Goal: Information Seeking & Learning: Learn about a topic

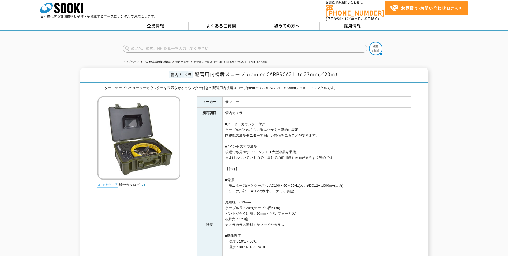
click at [477, 102] on div "管内カメラ 配管用内視鏡スコープpremier CARPSCA21（φ23mm／20m） モニターにケーブルのメーターカウンターを表示させるカウンター付きの配…" at bounding box center [254, 216] width 508 height 297
drag, startPoint x: 325, startPoint y: 195, endPoint x: 315, endPoint y: 196, distance: 10.1
click at [324, 195] on td "■メーターカウンター付き ケーブルがどれくらい進んだかを自動的に表示。 内視鏡の液晶モニターで細かい数値を見ることができます。 ■7インチの大型液晶 現場でも…" at bounding box center [316, 225] width 188 height 212
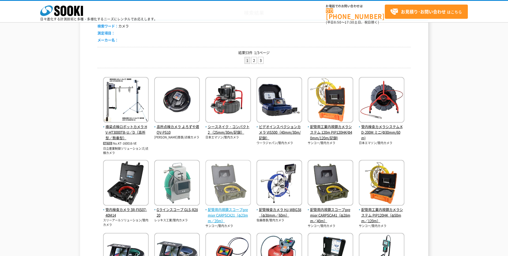
click at [224, 192] on img at bounding box center [229, 183] width 46 height 47
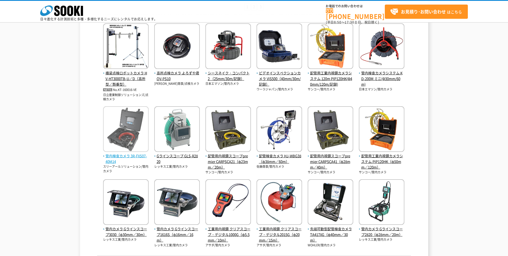
click at [129, 140] on img at bounding box center [126, 129] width 46 height 47
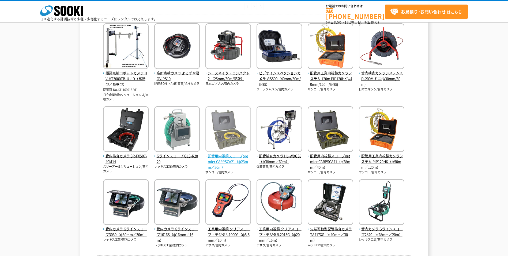
scroll to position [134, 0]
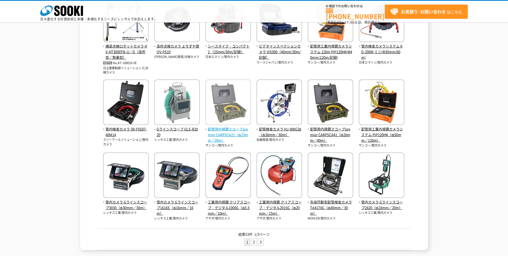
click at [223, 132] on span "配管用内視鏡スコープpremier CARPSCA21（φ23mm／20m）" at bounding box center [229, 134] width 46 height 17
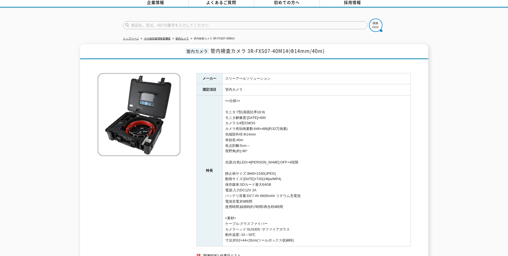
scroll to position [54, 0]
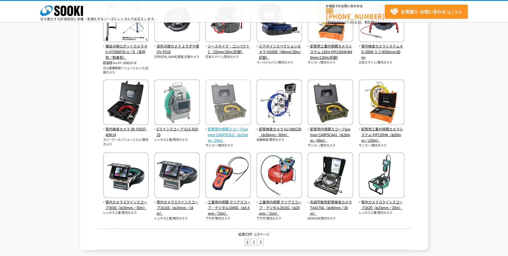
click at [234, 106] on img at bounding box center [229, 102] width 46 height 47
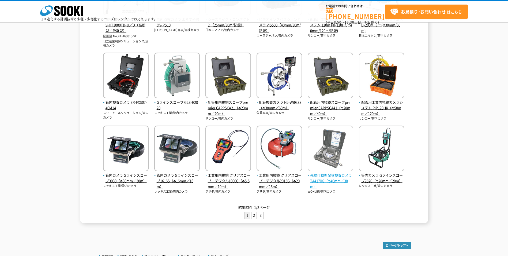
scroll to position [207, 0]
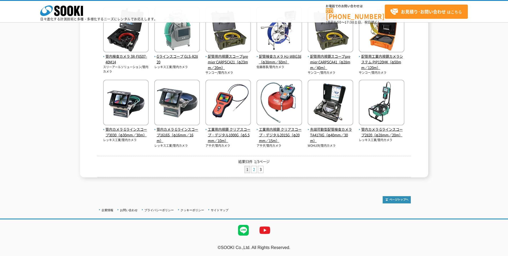
click at [253, 170] on link "2" at bounding box center [254, 169] width 5 height 7
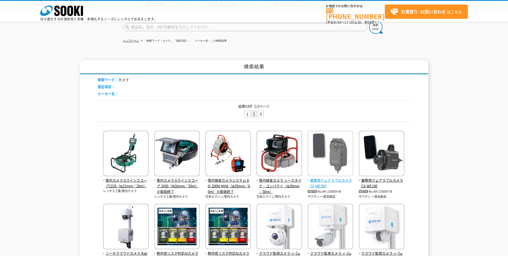
scroll to position [80, 0]
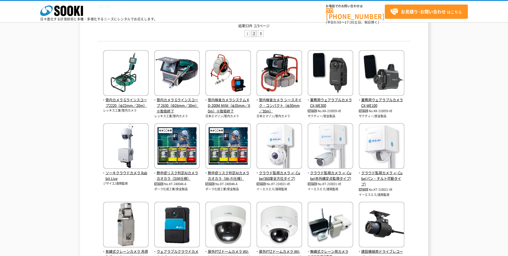
click at [247, 34] on link "1" at bounding box center [247, 33] width 5 height 7
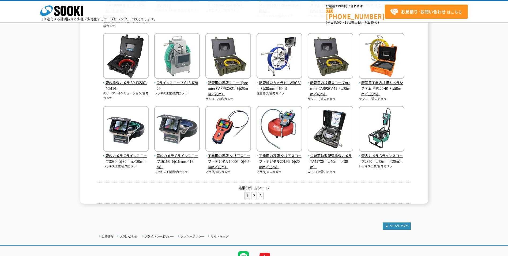
scroll to position [127, 0]
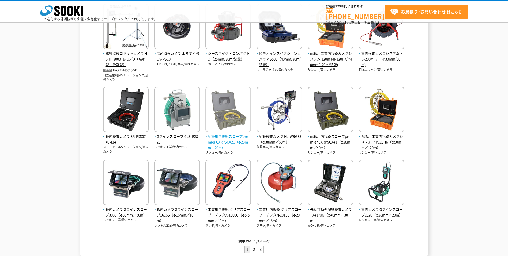
click at [229, 139] on span "配管用内視鏡スコープpremier CARPSCA21（φ23mm／20m）" at bounding box center [229, 141] width 46 height 17
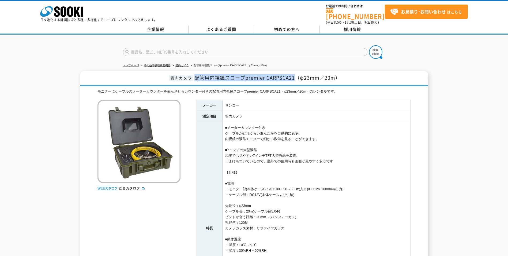
drag, startPoint x: 195, startPoint y: 74, endPoint x: 295, endPoint y: 73, distance: 99.9
click at [295, 74] on span "配管用内視鏡スコープpremier CARPSCA21（φ23mm／20m）" at bounding box center [268, 77] width 146 height 7
drag, startPoint x: 295, startPoint y: 73, endPoint x: 281, endPoint y: 75, distance: 14.3
copy span "配管用内視鏡スコープpremier CARPSCA21"
drag, startPoint x: 226, startPoint y: 202, endPoint x: 285, endPoint y: 209, distance: 59.6
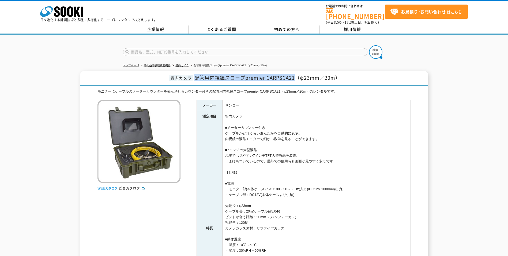
click at [285, 209] on td "■メーターカウンター付き ケーブルがどれくらい進んだかを自動的に表示。 内視鏡の液晶モニターで細かい数値を見ることができます。 ■7インチの大型液晶 現場でも…" at bounding box center [316, 228] width 188 height 212
drag, startPoint x: 285, startPoint y: 209, endPoint x: 257, endPoint y: 201, distance: 28.4
click at [257, 201] on td "■メーターカウンター付き ケーブルがどれくらい進んだかを自動的に表示。 内視鏡の液晶モニターで細かい数値を見ることができます。 ■7インチの大型液晶 現場でも…" at bounding box center [316, 228] width 188 height 212
click at [241, 209] on td "■メーターカウンター付き ケーブルがどれくらい進んだかを自動的に表示。 内視鏡の液晶モニターで細かい数値を見ることができます。 ■7インチの大型液晶 現場でも…" at bounding box center [316, 228] width 188 height 212
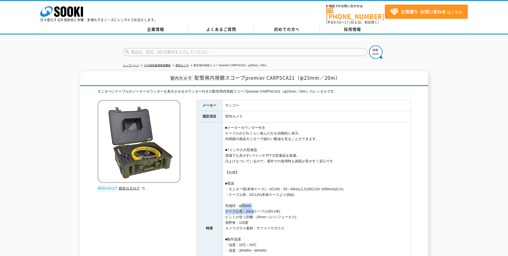
drag, startPoint x: 240, startPoint y: 201, endPoint x: 253, endPoint y: 208, distance: 14.9
click at [253, 208] on td "■メーターカウンター付き ケーブルがどれくらい進んだかを自動的に表示。 内視鏡の液晶モニターで細かい数値を見ることができます。 ■7インチの大型液晶 現場でも…" at bounding box center [316, 228] width 188 height 212
drag, startPoint x: 253, startPoint y: 208, endPoint x: 250, endPoint y: 201, distance: 7.3
copy td "φ23mm ケーブル長：20m"
click at [348, 154] on td "■メーターカウンター付き ケーブルがどれくらい進んだかを自動的に表示。 内視鏡の液晶モニターで細かい数値を見ることができます。 ■7インチの大型液晶 現場でも…" at bounding box center [316, 228] width 188 height 212
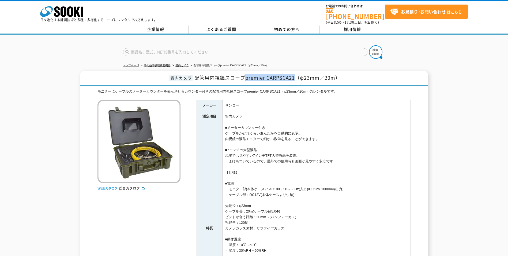
drag, startPoint x: 247, startPoint y: 75, endPoint x: 295, endPoint y: 77, distance: 47.7
click at [295, 77] on span "配管用内視鏡スコープpremier CARPSCA21（φ23mm／20m）" at bounding box center [268, 77] width 146 height 7
drag, startPoint x: 295, startPoint y: 77, endPoint x: 285, endPoint y: 74, distance: 10.4
copy span "premier CARPSCA21"
click at [299, 89] on div "モニターにケーブルのメーターカウンターを表示させるカウンター付きの配管用内視鏡スコープpremier CARPSCA21（φ23mm／20m）のレンタルです。" at bounding box center [254, 92] width 313 height 6
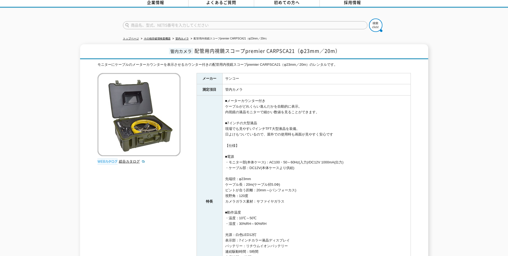
scroll to position [80, 0]
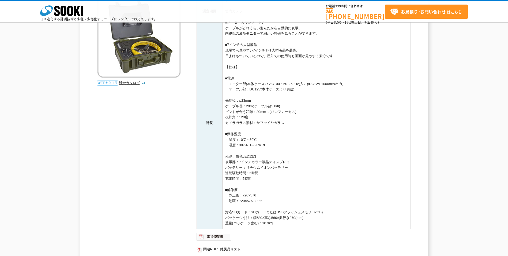
drag, startPoint x: 259, startPoint y: 120, endPoint x: 226, endPoint y: 100, distance: 38.3
click at [226, 100] on td "■メーターカウンター付き ケーブルがどれくらい進んだかを自動的に表示。 内視鏡の液晶モニターで細かい数値を見ることができます。 ■7インチの大型液晶 現場でも…" at bounding box center [316, 123] width 188 height 212
drag, startPoint x: 226, startPoint y: 100, endPoint x: 293, endPoint y: 122, distance: 70.4
click at [293, 122] on td "■メーターカウンター付き ケーブルがどれくらい進んだかを自動的に表示。 内視鏡の液晶モニターで細かい数値を見ることができます。 ■7インチの大型液晶 現場でも…" at bounding box center [316, 123] width 188 height 212
click at [224, 101] on td "■メーターカウンター付き ケーブルがどれくらい進んだかを自動的に表示。 内視鏡の液晶モニターで細かい数値を見ることができます。 ■7インチの大型液晶 現場でも…" at bounding box center [316, 123] width 188 height 212
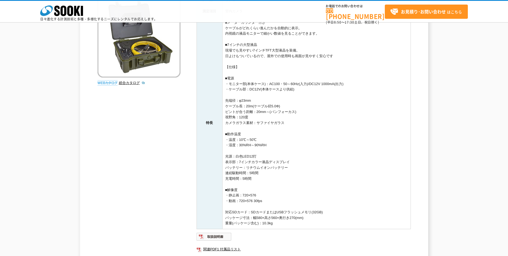
drag, startPoint x: 227, startPoint y: 100, endPoint x: 278, endPoint y: 119, distance: 55.1
click at [278, 119] on td "■メーターカウンター付き ケーブルがどれくらい進んだかを自動的に表示。 内視鏡の液晶モニターで細かい数値を見ることができます。 ■7インチの大型液晶 現場でも…" at bounding box center [316, 123] width 188 height 212
drag, startPoint x: 278, startPoint y: 119, endPoint x: 242, endPoint y: 109, distance: 37.8
copy td "先端径：φ23mm ケーブル長：20m(ケーブル径5.0Φ) ピントが合う距離：20mm～(パンフォーカス) 視野角：120度"
drag, startPoint x: 360, startPoint y: 184, endPoint x: 330, endPoint y: 165, distance: 35.2
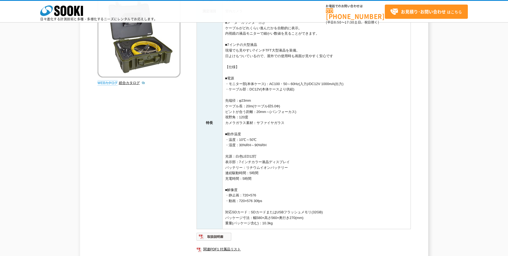
click at [358, 184] on td "■メーターカウンター付き ケーブルがどれくらい進んだかを自動的に表示。 内視鏡の液晶モニターで細かい数値を見ることができます。 ■7インチの大型液晶 現場でも…" at bounding box center [316, 123] width 188 height 212
drag, startPoint x: 225, startPoint y: 107, endPoint x: 289, endPoint y: 106, distance: 63.2
click at [289, 106] on td "■メーターカウンター付き ケーブルがどれくらい進んだかを自動的に表示。 内視鏡の液晶モニターで細かい数値を見ることができます。 ■7インチの大型液晶 現場でも…" at bounding box center [316, 123] width 188 height 212
drag, startPoint x: 289, startPoint y: 106, endPoint x: 274, endPoint y: 103, distance: 15.3
drag, startPoint x: 274, startPoint y: 103, endPoint x: 249, endPoint y: 109, distance: 25.1
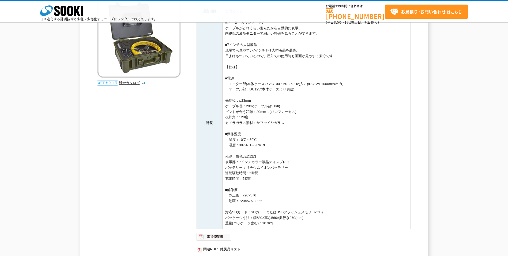
click at [249, 109] on td "■メーターカウンター付き ケーブルがどれくらい進んだかを自動的に表示。 内視鏡の液晶モニターで細かい数値を見ることができます。 ■7インチの大型液晶 現場でも…" at bounding box center [316, 123] width 188 height 212
drag, startPoint x: 249, startPoint y: 109, endPoint x: 225, endPoint y: 107, distance: 23.9
click at [225, 107] on td "■メーターカウンター付き ケーブルがどれくらい進んだかを自動的に表示。 内視鏡の液晶モニターで細かい数値を見ることができます。 ■7インチの大型液晶 現場でも…" at bounding box center [316, 123] width 188 height 212
drag, startPoint x: 225, startPoint y: 107, endPoint x: 289, endPoint y: 107, distance: 63.8
click at [289, 107] on td "■メーターカウンター付き ケーブルがどれくらい進んだかを自動的に表示。 内視鏡の液晶モニターで細かい数値を見ることができます。 ■7インチの大型液晶 現場でも…" at bounding box center [316, 123] width 188 height 212
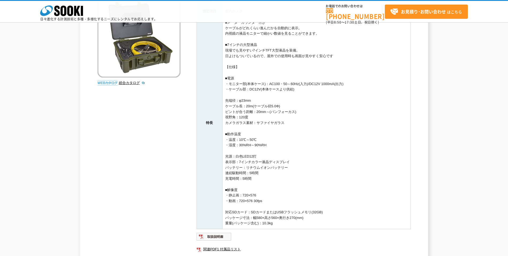
drag, startPoint x: 289, startPoint y: 107, endPoint x: 272, endPoint y: 107, distance: 17.4
copy td "ケーブル長：20m(ケーブル径5.0Φ)"
click at [346, 180] on td "■メーターカウンター付き ケーブルがどれくらい進んだかを自動的に表示。 内視鏡の液晶モニターで細かい数値を見ることができます。 ■7インチの大型液晶 現場でも…" at bounding box center [316, 123] width 188 height 212
drag, startPoint x: 226, startPoint y: 114, endPoint x: 302, endPoint y: 112, distance: 76.1
click at [302, 112] on td "■メーターカウンター付き ケーブルがどれくらい進んだかを自動的に表示。 内視鏡の液晶モニターで細かい数値を見ることができます。 ■7インチの大型液晶 現場でも…" at bounding box center [316, 123] width 188 height 212
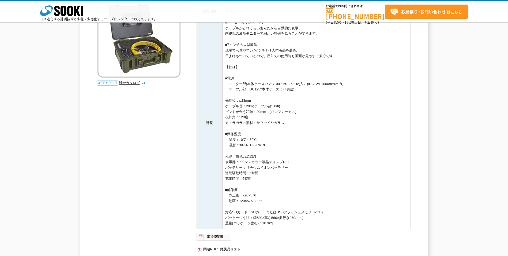
drag, startPoint x: 302, startPoint y: 112, endPoint x: 294, endPoint y: 110, distance: 8.3
copy td "ピントが合う距離：20mm～(パンフォーカス)"
click at [322, 172] on td "■メーターカウンター付き ケーブルがどれくらい進んだかを自動的に表示。 内視鏡の液晶モニターで細かい数値を見ることができます。 ■7インチの大型液晶 現場でも…" at bounding box center [316, 123] width 188 height 212
drag, startPoint x: 226, startPoint y: 118, endPoint x: 254, endPoint y: 117, distance: 28.2
click at [254, 117] on td "■メーターカウンター付き ケーブルがどれくらい進んだかを自動的に表示。 内視鏡の液晶モニターで細かい数値を見ることができます。 ■7インチの大型液晶 現場でも…" at bounding box center [316, 123] width 188 height 212
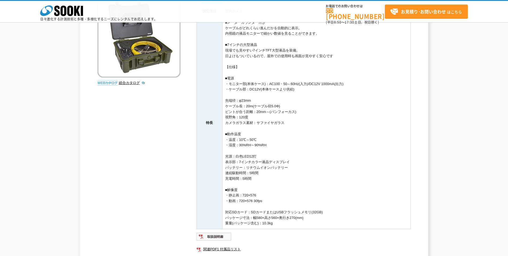
drag, startPoint x: 254, startPoint y: 117, endPoint x: 242, endPoint y: 116, distance: 11.5
copy td "視野角：120度"
click at [329, 174] on td "■メーターカウンター付き ケーブルがどれくらい進んだかを自動的に表示。 内視鏡の液晶モニターで細かい数値を見ることができます。 ■7インチの大型液晶 現場でも…" at bounding box center [316, 123] width 188 height 212
drag, startPoint x: 361, startPoint y: 156, endPoint x: 357, endPoint y: 155, distance: 4.4
click at [361, 156] on td "■メーターカウンター付き ケーブルがどれくらい進んだかを自動的に表示。 内視鏡の液晶モニターで細かい数値を見ることができます。 ■7インチの大型液晶 現場でも…" at bounding box center [316, 123] width 188 height 212
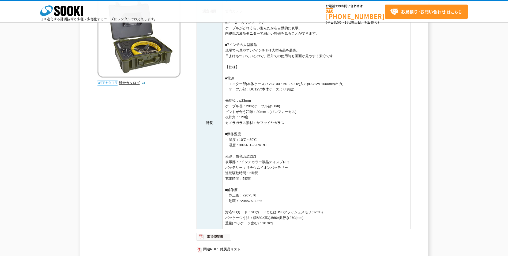
scroll to position [134, 0]
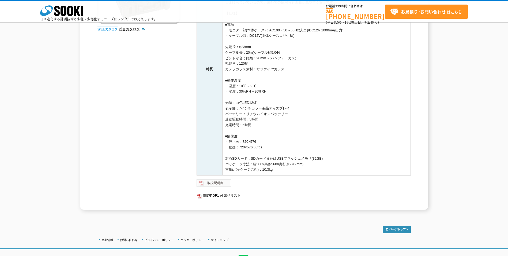
click at [217, 182] on img at bounding box center [214, 182] width 35 height 9
